Goal: Information Seeking & Learning: Learn about a topic

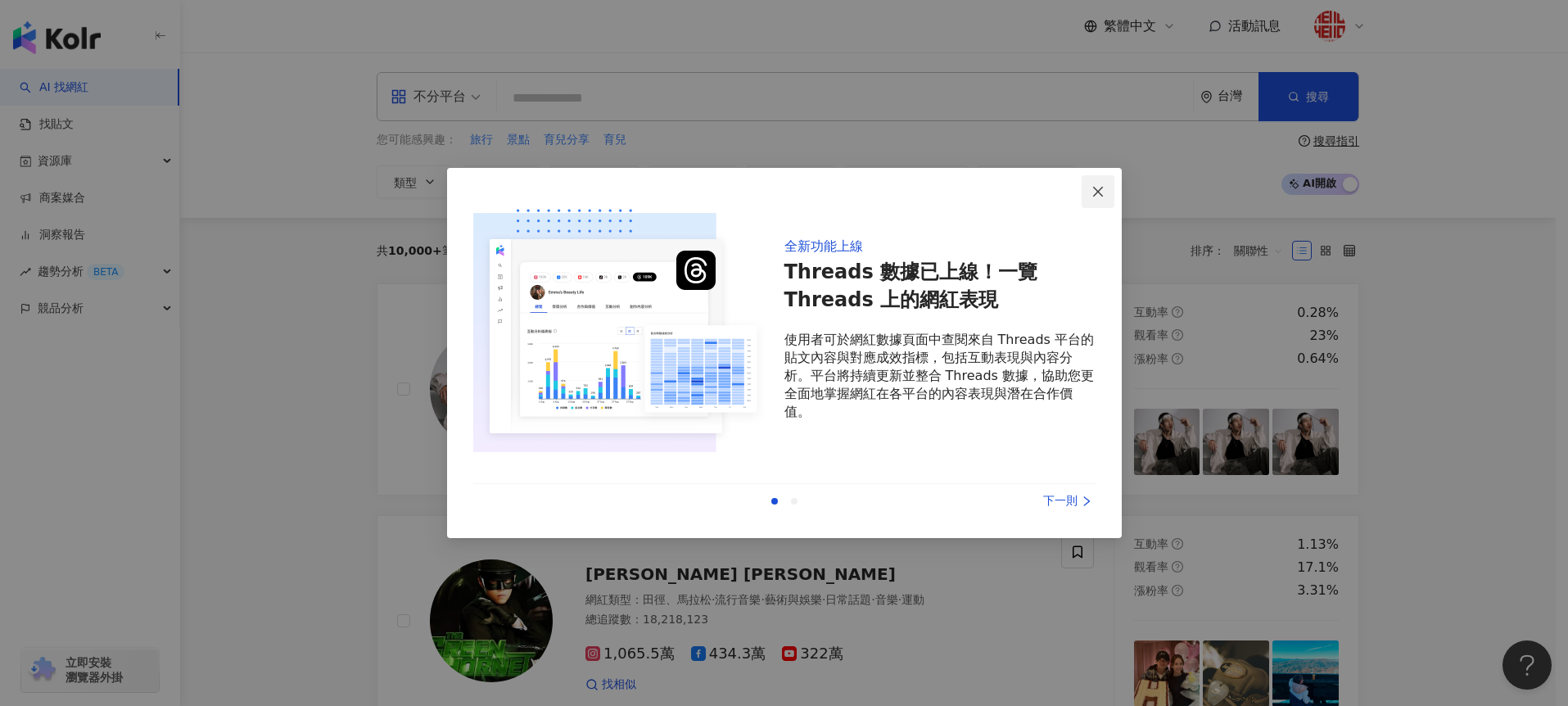
click at [1099, 192] on icon "close" at bounding box center [1098, 191] width 13 height 13
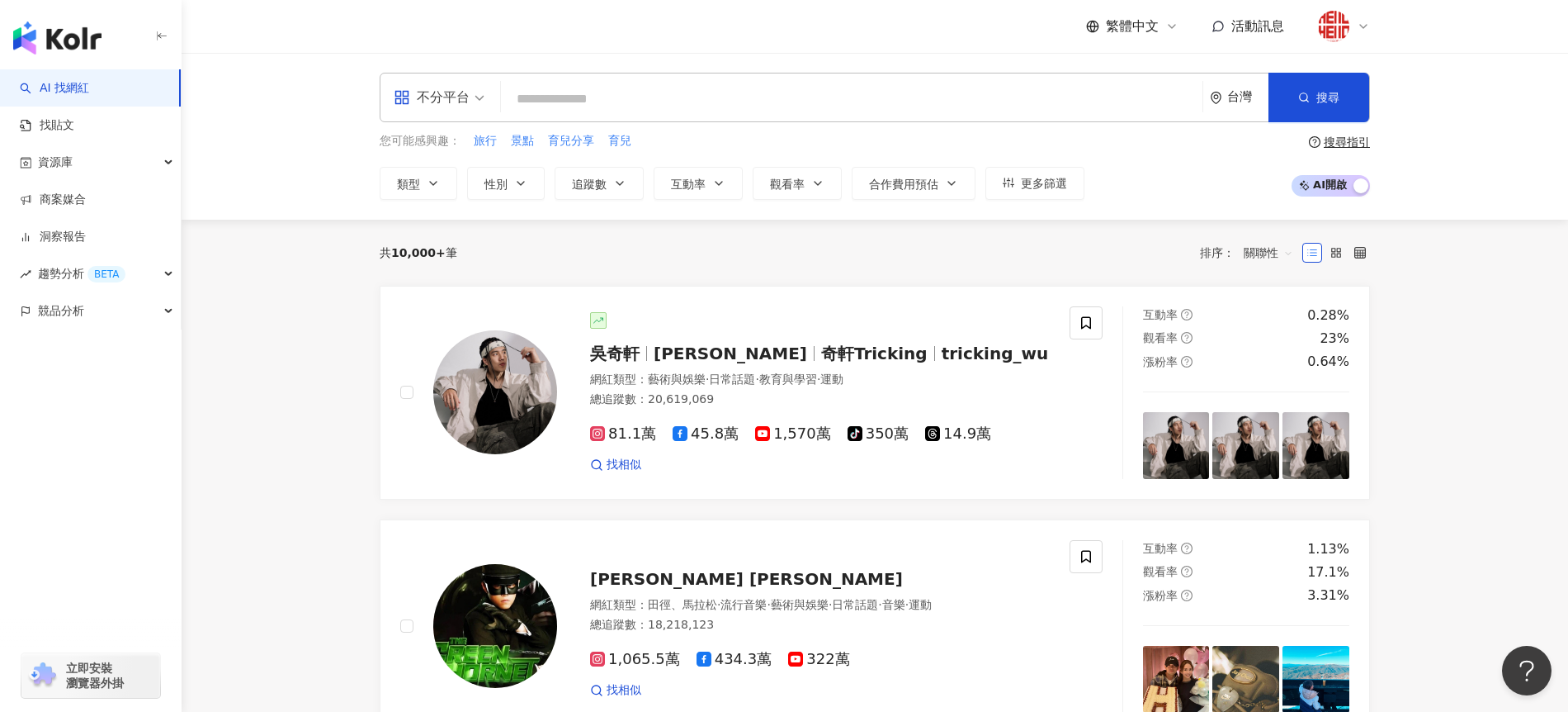
click at [569, 101] on input "search" at bounding box center [852, 100] width 689 height 32
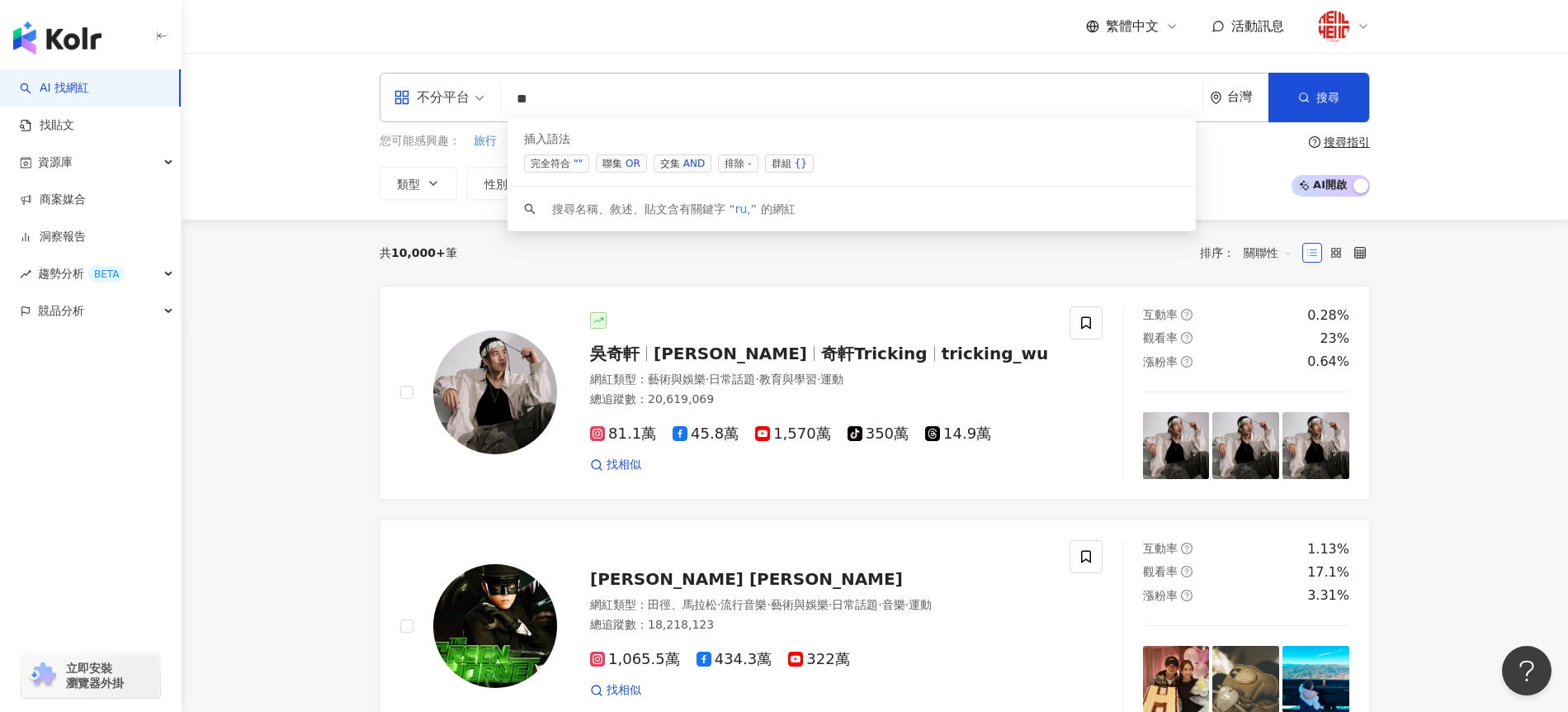
type input "*"
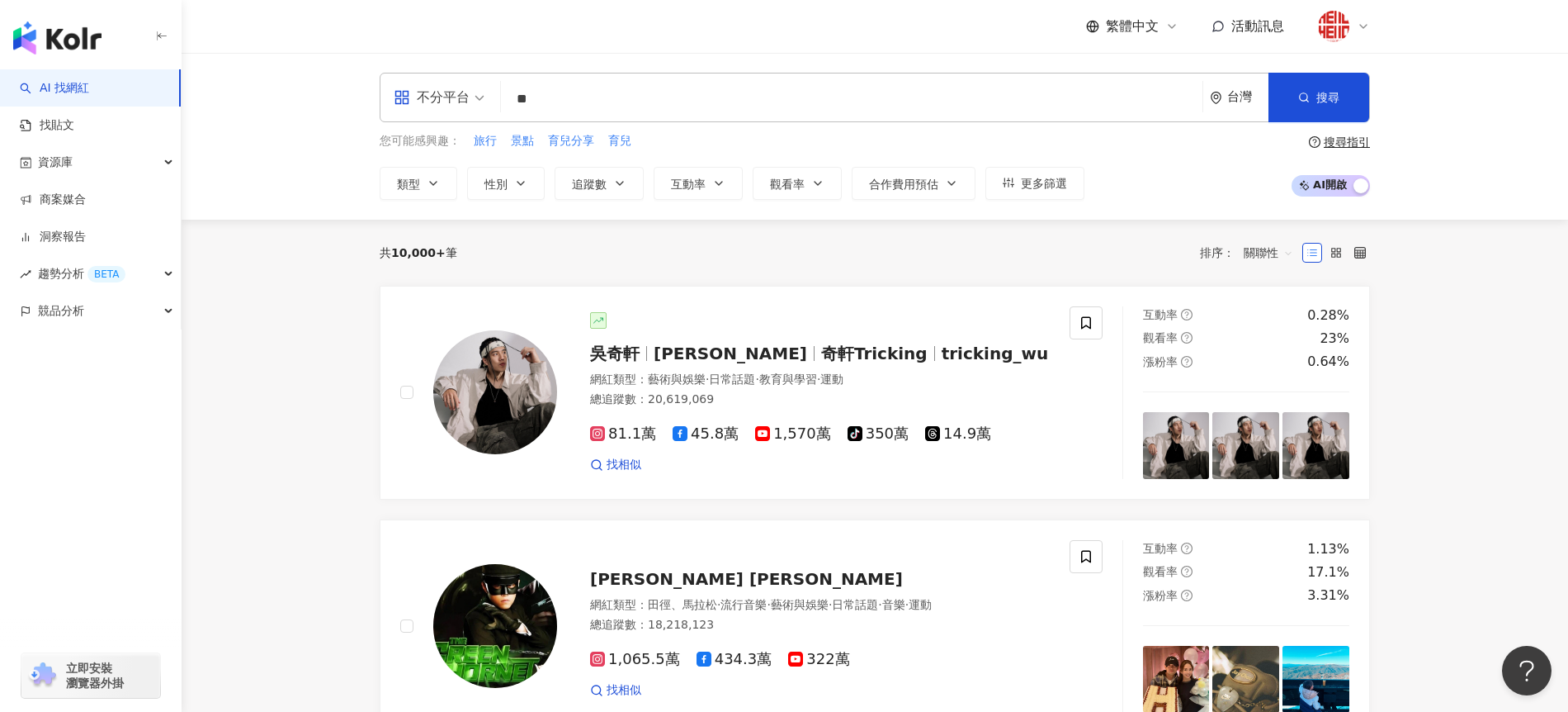
type input "**"
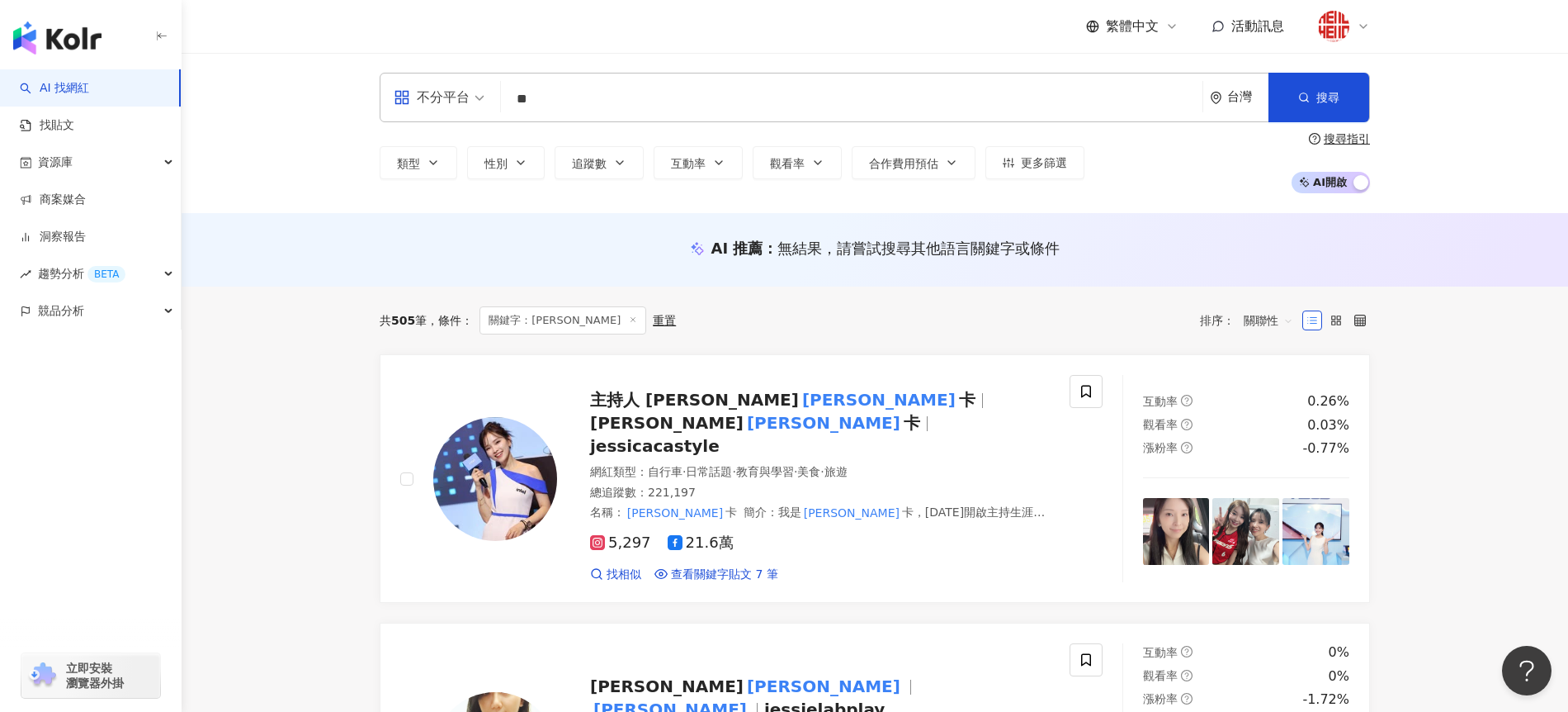
click at [403, 232] on div "AI 推薦 ： 無結果，請嘗試搜尋其他語言關鍵字或條件" at bounding box center [874, 249] width 1387 height 74
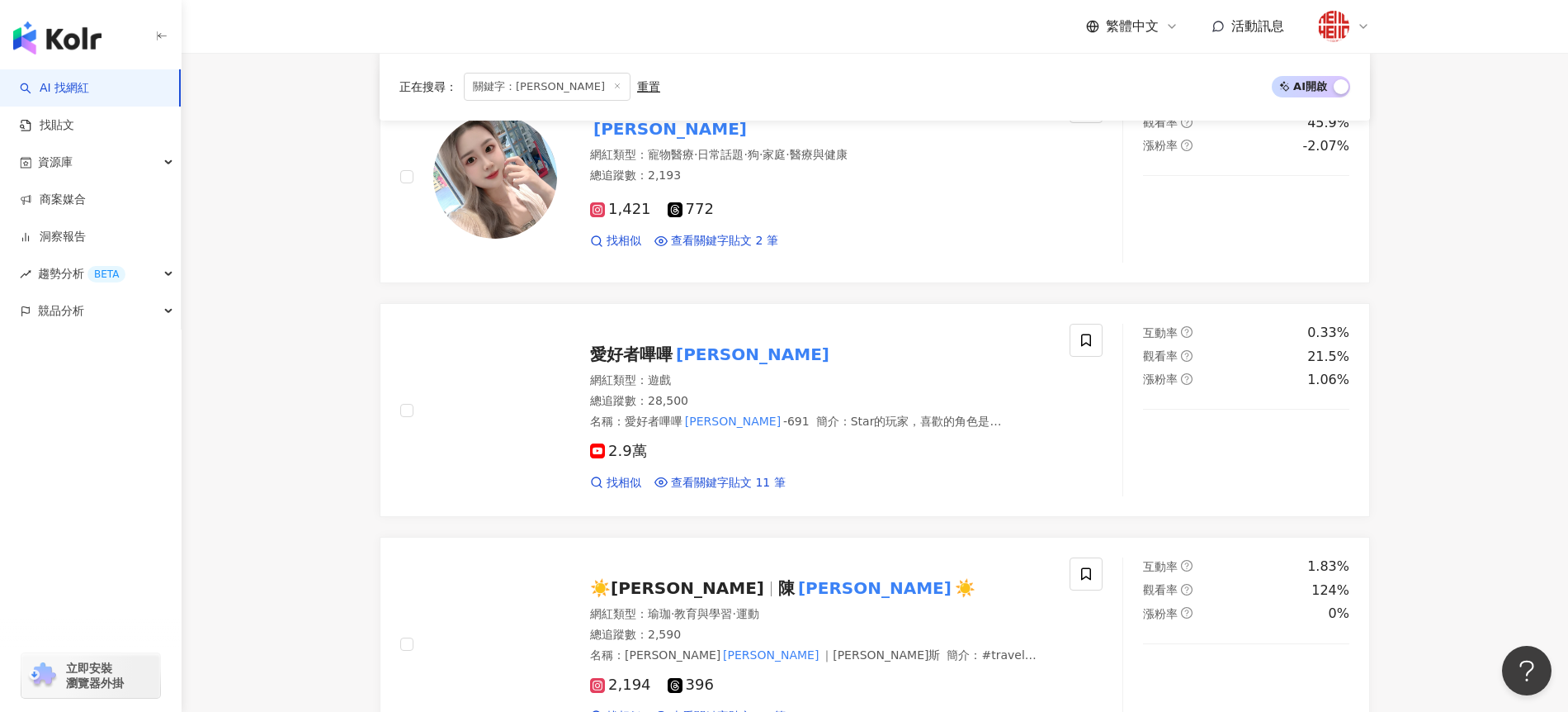
scroll to position [2997, 0]
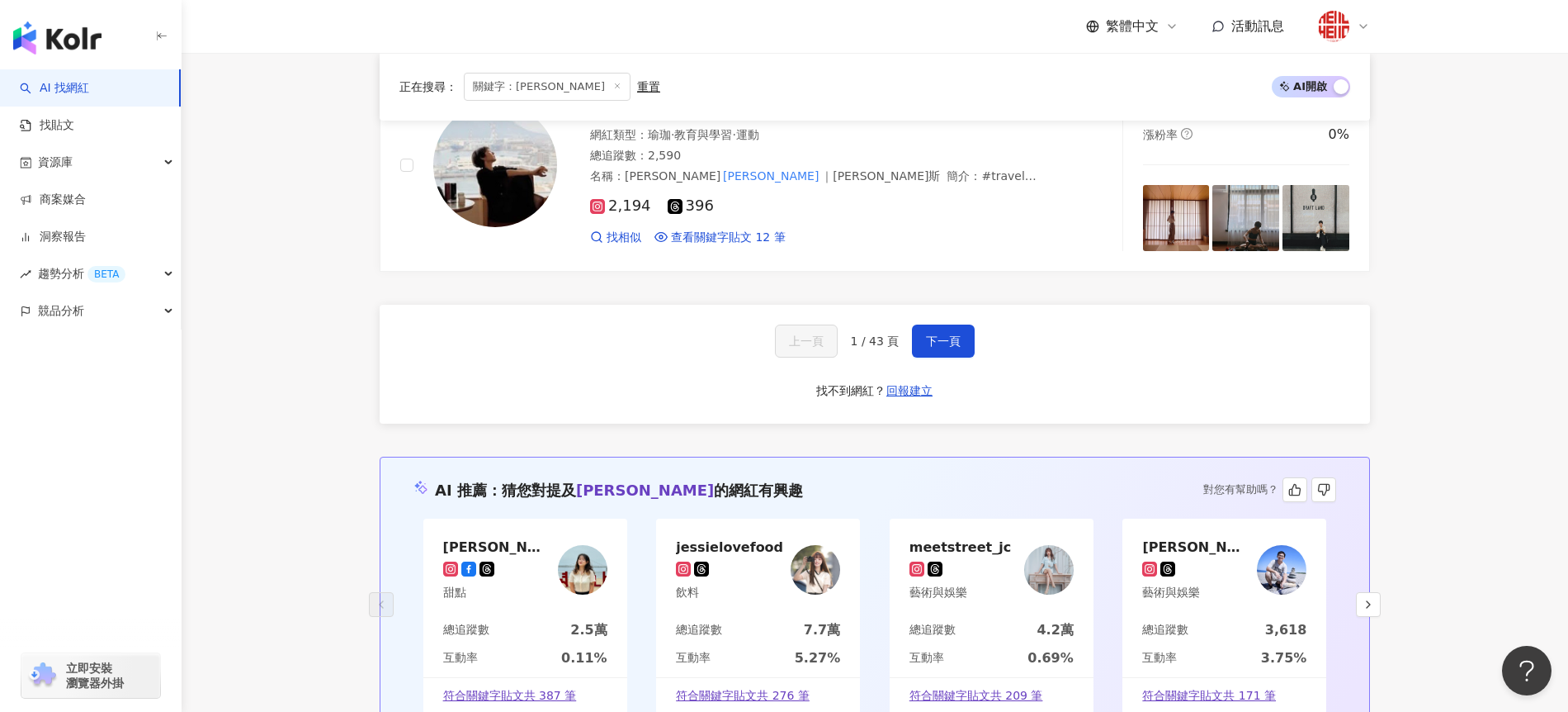
click at [764, 585] on div "飲料" at bounding box center [729, 593] width 107 height 17
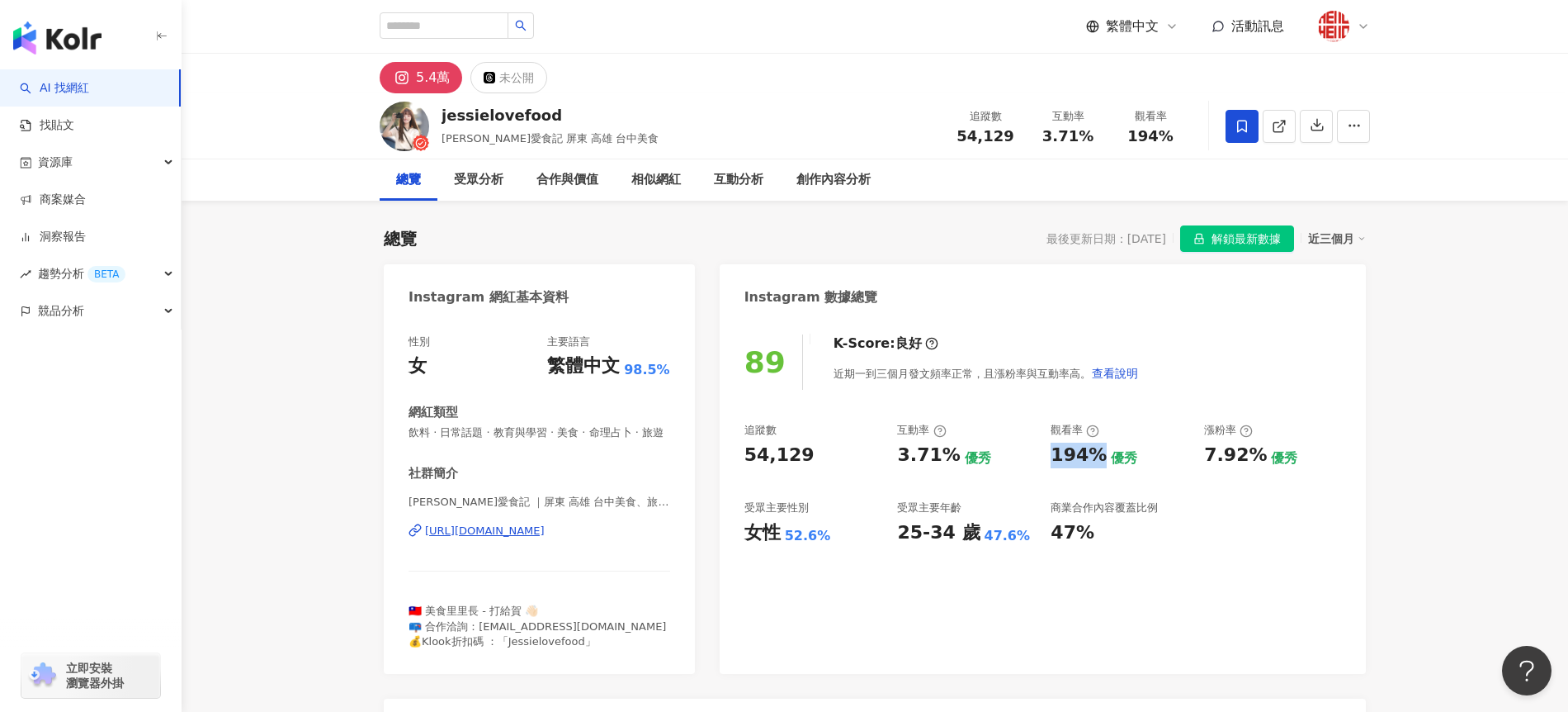
drag, startPoint x: 1049, startPoint y: 458, endPoint x: 1097, endPoint y: 460, distance: 48.0
click at [1097, 460] on div "追蹤數 54,129 互動率 3.71% 優秀 觀看率 194% 優秀 漲粉率 7.92% 優秀 受眾主要性別 女性 52.6% 受眾主要年齡 25-34 歲…" at bounding box center [1044, 484] width 597 height 122
copy div "194%"
